Goal: Task Accomplishment & Management: Manage account settings

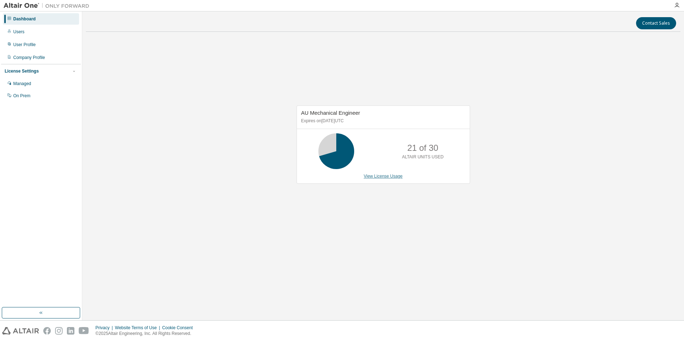
click at [395, 177] on link "View License Usage" at bounding box center [383, 176] width 39 height 5
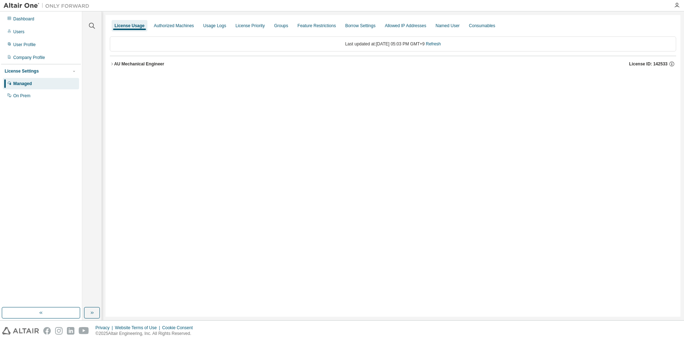
click at [132, 64] on div "AU Mechanical Engineer" at bounding box center [139, 64] width 50 height 6
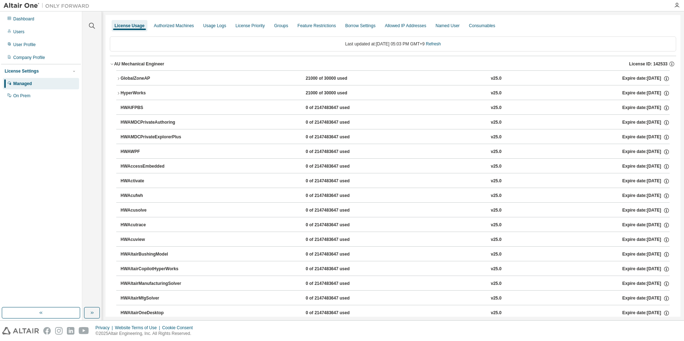
click at [117, 77] on icon "button" at bounding box center [118, 79] width 4 height 4
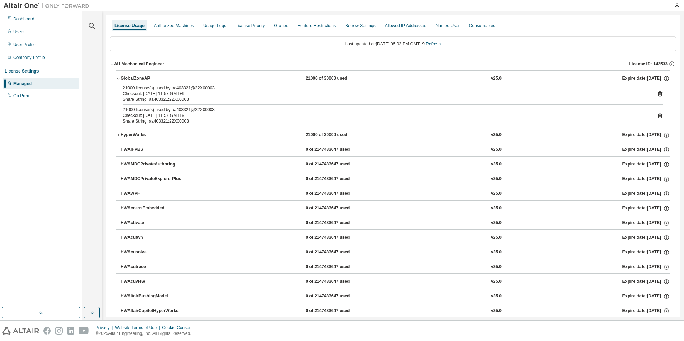
click at [652, 93] on div "21000 license(s) used by aa403321@22X00003 Checkout: [DATE] 11:57 GMT+9 Share S…" at bounding box center [393, 93] width 540 height 17
click at [657, 93] on icon at bounding box center [660, 93] width 6 height 6
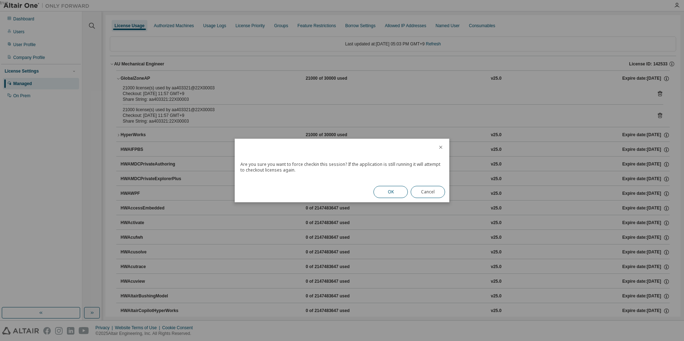
click at [398, 189] on button "OK" at bounding box center [390, 192] width 34 height 12
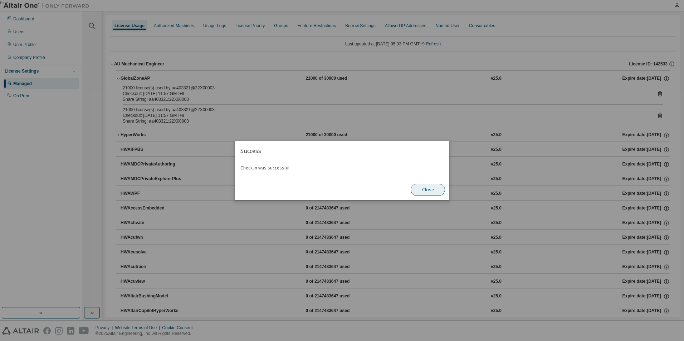
click at [436, 192] on button "Close" at bounding box center [428, 190] width 34 height 12
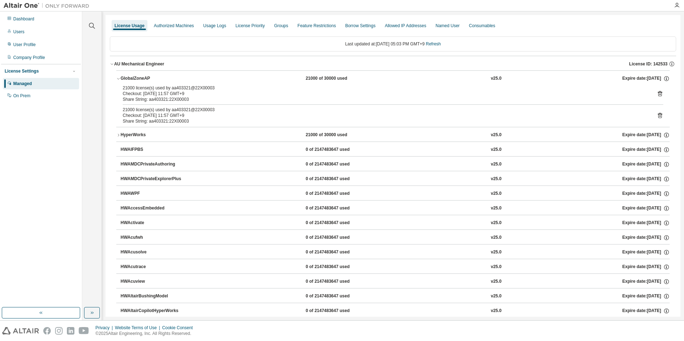
click at [657, 94] on icon at bounding box center [660, 93] width 6 height 6
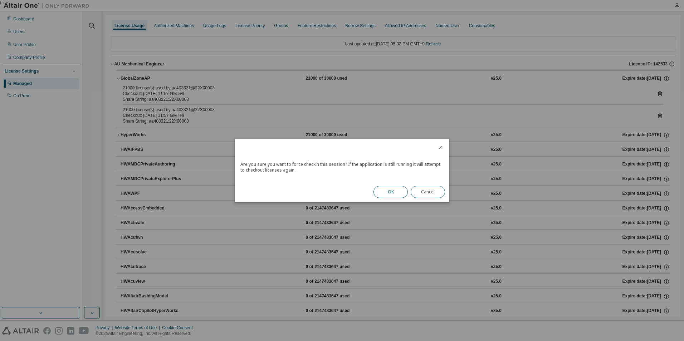
click at [402, 192] on button "OK" at bounding box center [390, 192] width 34 height 12
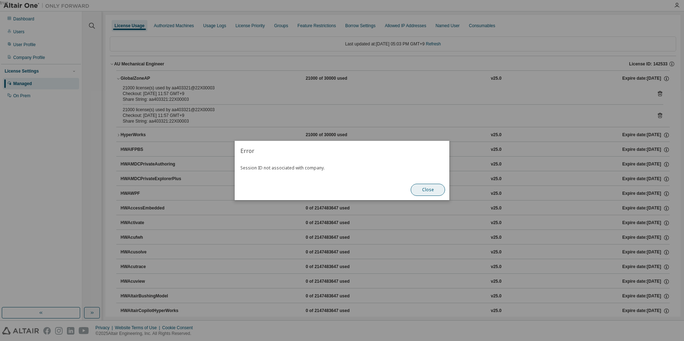
click at [429, 191] on button "Close" at bounding box center [428, 190] width 34 height 12
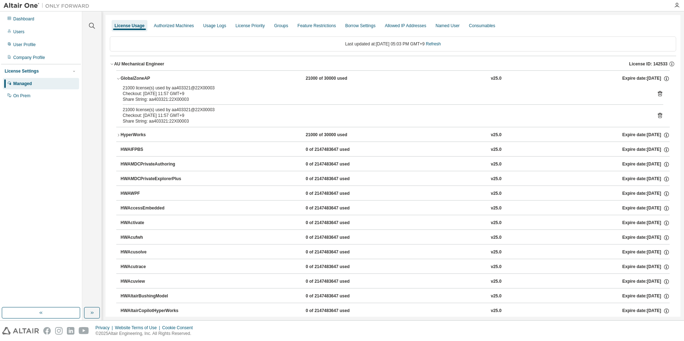
click at [658, 115] on icon at bounding box center [660, 115] width 4 height 5
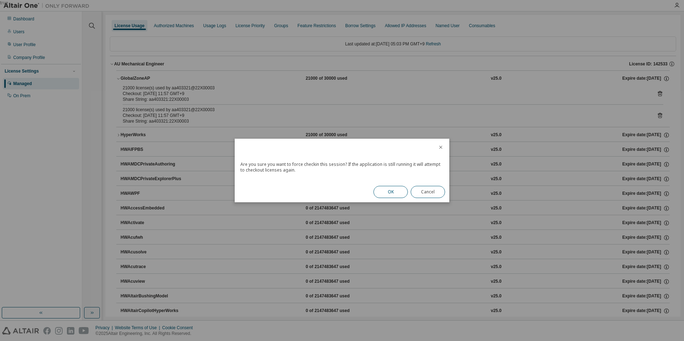
click at [388, 190] on button "OK" at bounding box center [390, 192] width 34 height 12
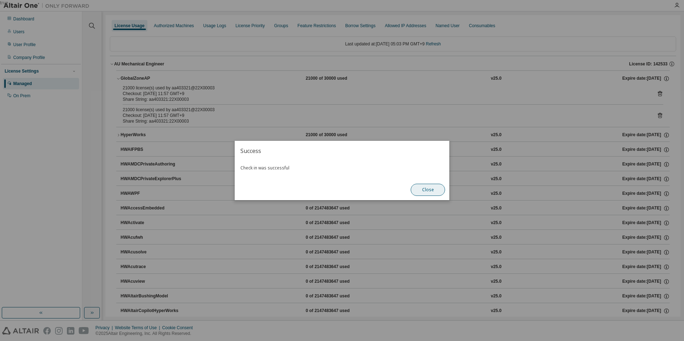
click at [418, 190] on button "Close" at bounding box center [428, 190] width 34 height 12
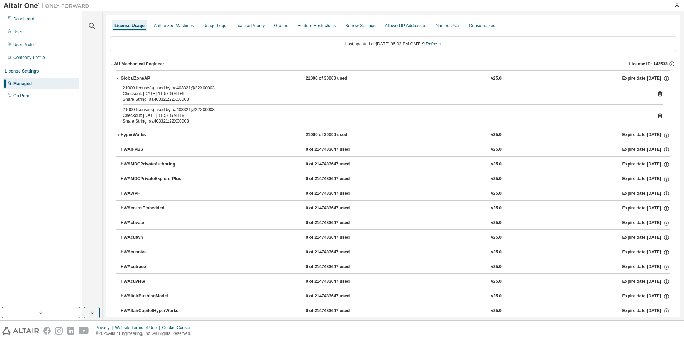
click at [121, 26] on div "License Usage" at bounding box center [129, 26] width 30 height 6
click at [121, 134] on div "HyperWorks" at bounding box center [153, 135] width 64 height 6
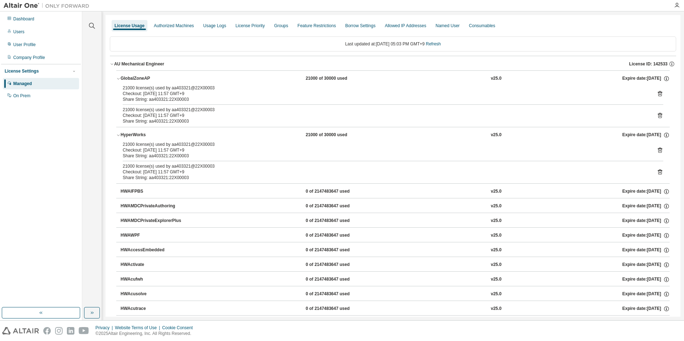
click at [658, 149] on icon at bounding box center [660, 150] width 4 height 5
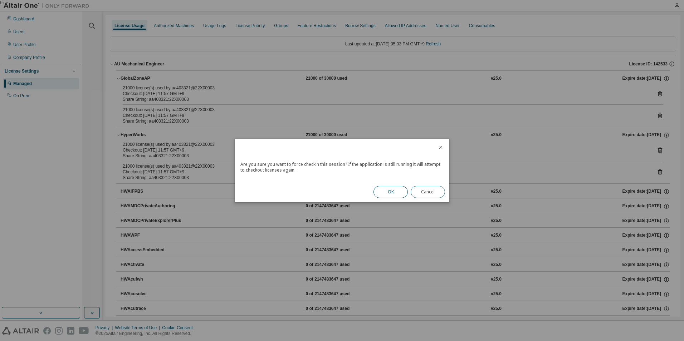
click at [400, 189] on button "OK" at bounding box center [390, 192] width 34 height 12
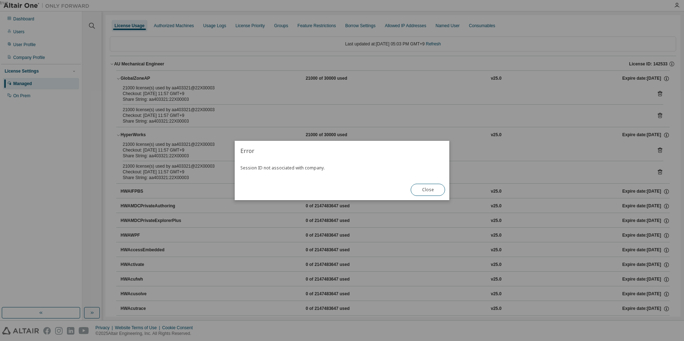
click at [436, 191] on button "Close" at bounding box center [428, 190] width 34 height 12
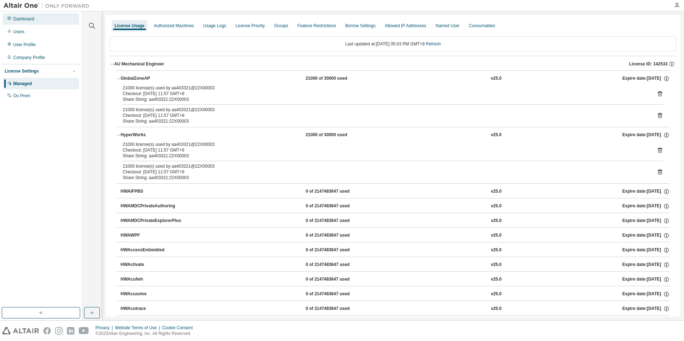
click at [26, 19] on div "Dashboard" at bounding box center [23, 19] width 21 height 6
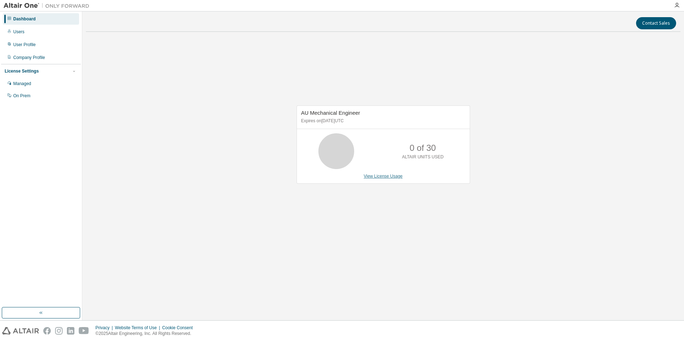
click at [375, 177] on link "View License Usage" at bounding box center [383, 176] width 39 height 5
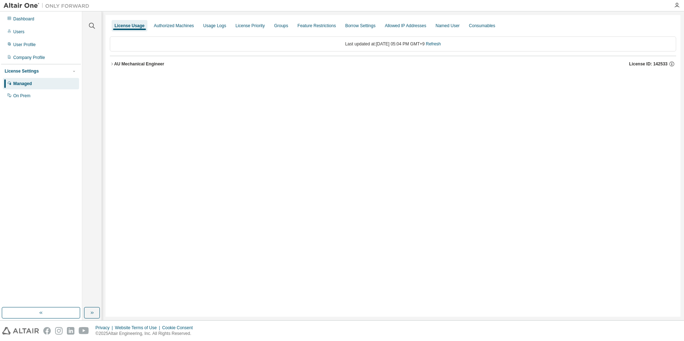
click at [113, 64] on icon "button" at bounding box center [112, 64] width 4 height 4
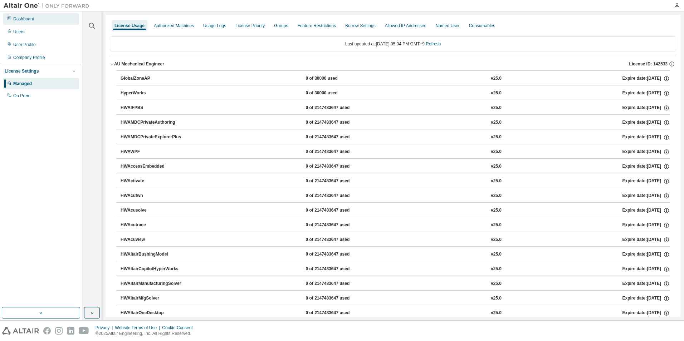
click at [31, 17] on div "Dashboard" at bounding box center [23, 19] width 21 height 6
